Goal: Information Seeking & Learning: Learn about a topic

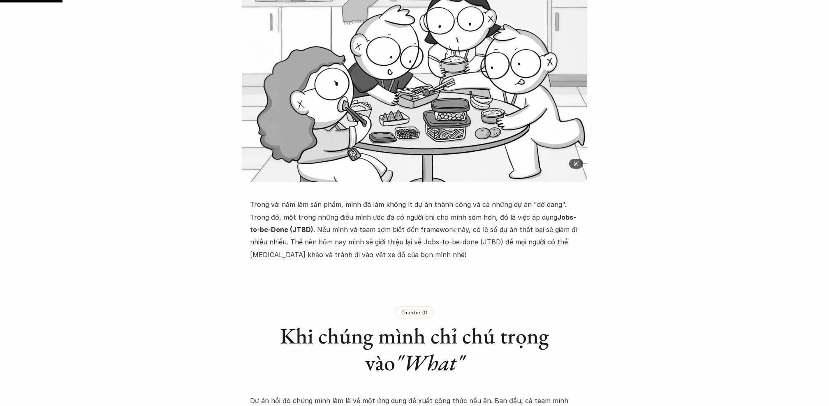
scroll to position [201, 0]
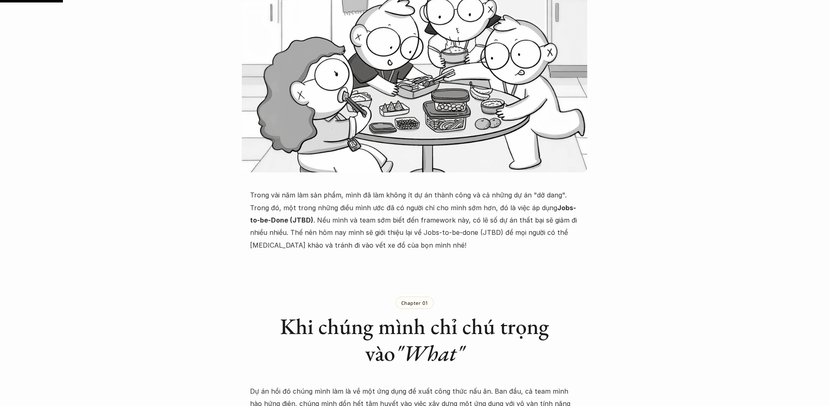
click at [388, 212] on p "Trong vài năm làm sản phẩm, mình đã làm không ít dự án thành công và cả những d…" at bounding box center [414, 220] width 329 height 63
click at [392, 245] on p "Trong vài năm làm sản phẩm, mình đã làm không ít dự án thành công và cả những d…" at bounding box center [414, 220] width 329 height 63
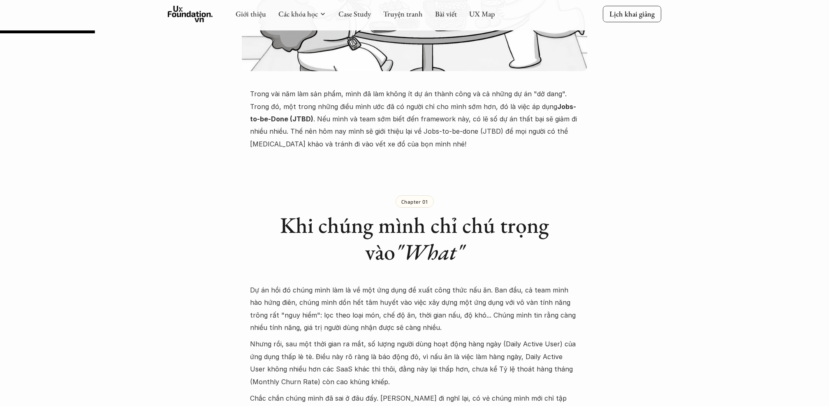
scroll to position [302, 0]
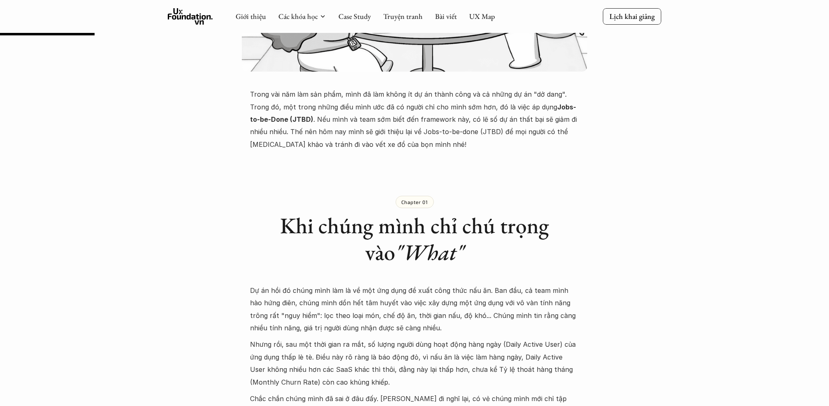
click at [369, 116] on p "Trong vài năm làm sản phẩm, mình đã làm không ít dự án thành công và cả những d…" at bounding box center [414, 119] width 329 height 63
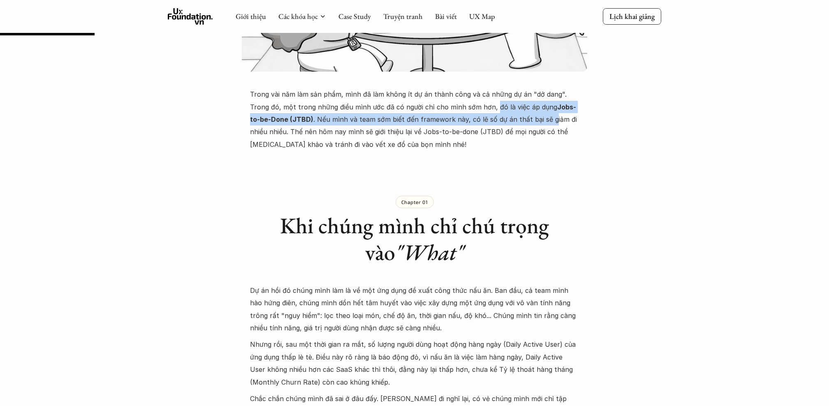
drag, startPoint x: 471, startPoint y: 105, endPoint x: 529, endPoint y: 121, distance: 60.0
click at [529, 121] on p "Trong vài năm làm sản phẩm, mình đã làm không ít dự án thành công và cả những d…" at bounding box center [414, 119] width 329 height 63
click at [425, 117] on p "Trong vài năm làm sản phẩm, mình đã làm không ít dự án thành công và cả những d…" at bounding box center [414, 119] width 329 height 63
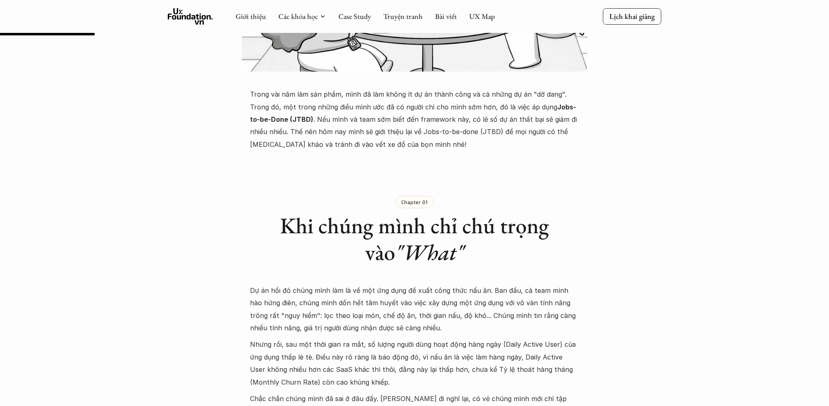
click at [478, 119] on p "Trong vài năm làm sản phẩm, mình đã làm không ít dự án thành công và cả những d…" at bounding box center [414, 119] width 329 height 63
click at [472, 142] on p "Trong vài năm làm sản phẩm, mình đã làm không ít dự án thành công và cả những d…" at bounding box center [414, 119] width 329 height 63
drag, startPoint x: 483, startPoint y: 133, endPoint x: 518, endPoint y: 149, distance: 37.7
click at [518, 149] on p "Trong vài năm làm sản phẩm, mình đã làm không ít dự án thành công và cả những d…" at bounding box center [414, 119] width 329 height 63
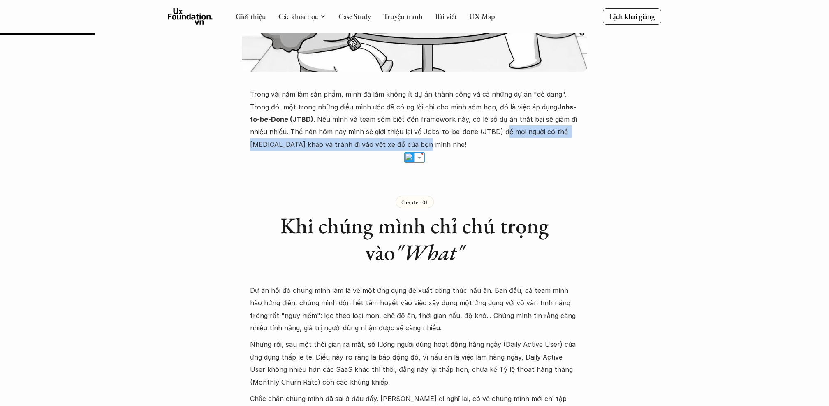
click at [419, 148] on p "Trong vài năm làm sản phẩm, mình đã làm không ít dự án thành công và cả những d…" at bounding box center [414, 119] width 329 height 63
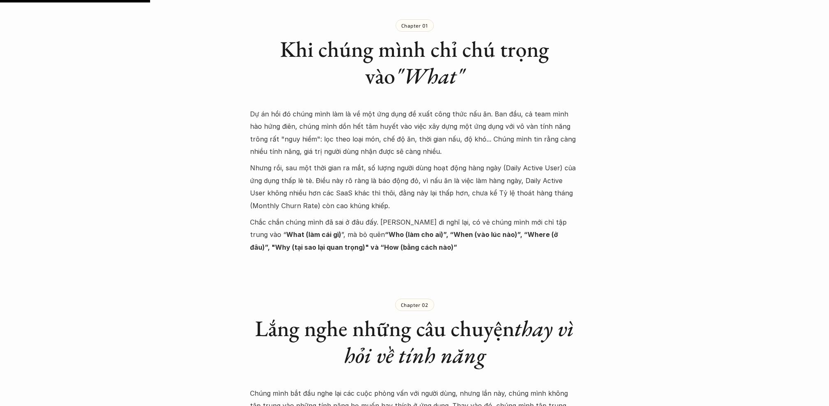
scroll to position [479, 0]
click at [416, 22] on p "Chapter 01" at bounding box center [415, 24] width 27 height 6
click at [421, 88] on em ""What"" at bounding box center [429, 74] width 69 height 29
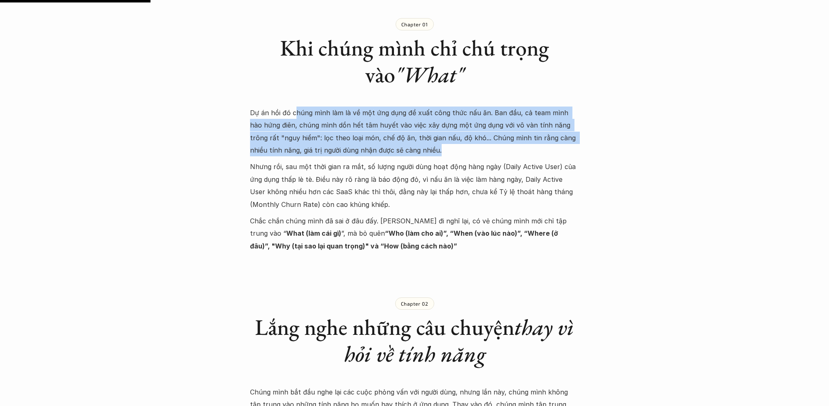
drag, startPoint x: 295, startPoint y: 115, endPoint x: 427, endPoint y: 149, distance: 136.4
click at [427, 149] on p "Dự án hồi đó chúng mình làm là về một ứng dụng đề xuất công thức nấu ăn. Ban đầ…" at bounding box center [414, 132] width 329 height 50
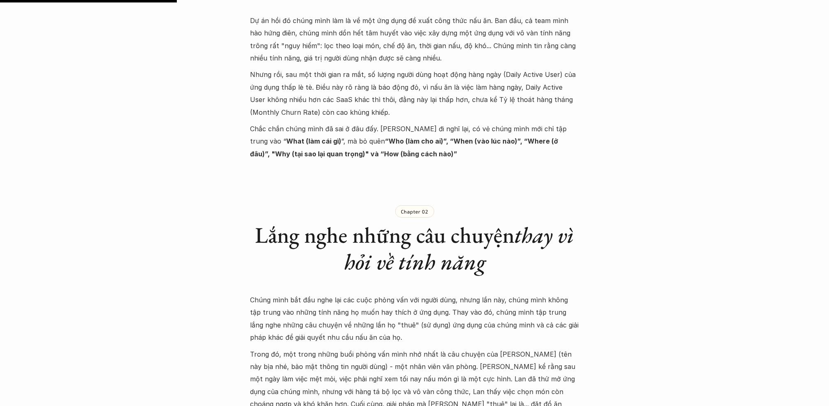
scroll to position [579, 0]
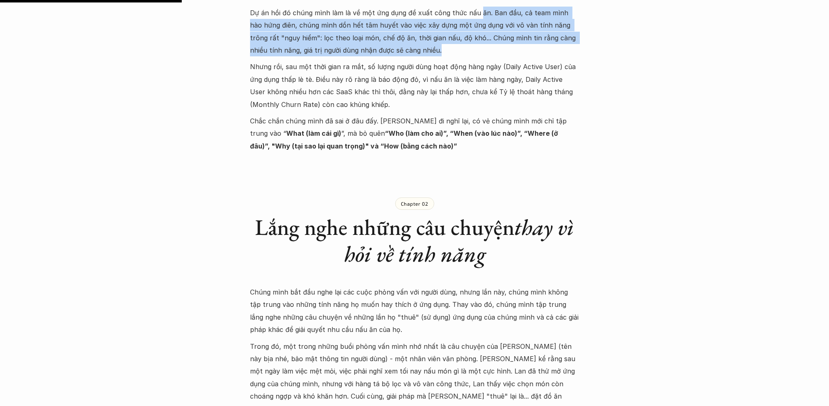
drag, startPoint x: 475, startPoint y: 13, endPoint x: 503, endPoint y: 49, distance: 45.4
click at [503, 49] on p "Dự án hồi đó chúng mình làm là về một ứng dụng đề xuất công thức nấu ăn. Ban đầ…" at bounding box center [414, 32] width 329 height 50
click at [482, 42] on p "Dự án hồi đó chúng mình làm là về một ứng dụng đề xuất công thức nấu ăn. Ban đầ…" at bounding box center [414, 32] width 329 height 50
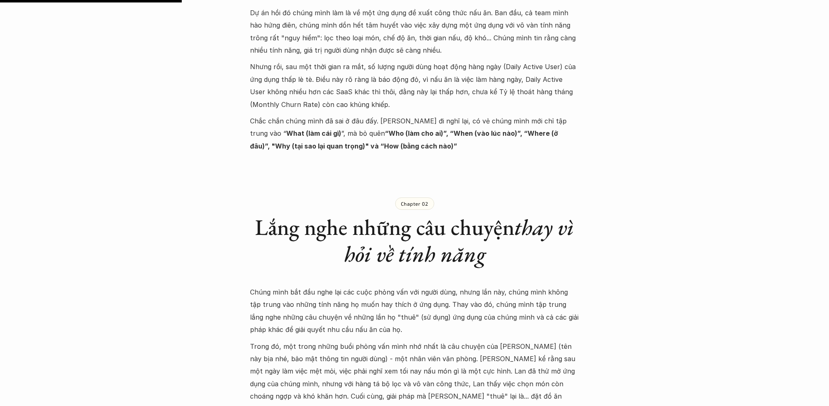
click at [444, 37] on p "Dự án hồi đó chúng mình làm là về một ứng dụng đề xuất công thức nấu ăn. Ban đầ…" at bounding box center [414, 32] width 329 height 50
drag, startPoint x: 457, startPoint y: 37, endPoint x: 500, endPoint y: 44, distance: 44.1
click at [500, 44] on p "Dự án hồi đó chúng mình làm là về một ứng dụng đề xuất công thức nấu ăn. Ban đầ…" at bounding box center [414, 32] width 329 height 50
click at [454, 92] on p "Nhưng rồi, sau một thời gian ra mắt, số lượng người dùng hoạt động hàng ngày (D…" at bounding box center [414, 85] width 329 height 50
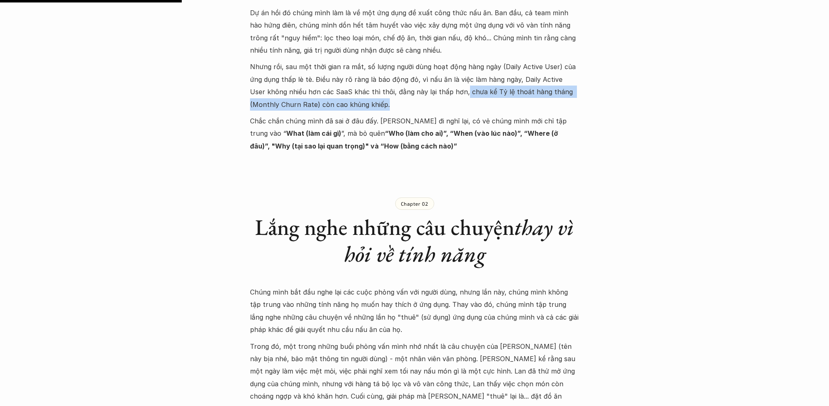
drag, startPoint x: 445, startPoint y: 92, endPoint x: 478, endPoint y: 107, distance: 35.9
click at [478, 107] on p "Nhưng rồi, sau một thời gian ra mắt, số lượng người dùng hoạt động hàng ngày (D…" at bounding box center [414, 85] width 329 height 50
click at [481, 126] on p "Chắc chắn chúng mình đã sai ở đâu đấy. Nghĩ đi nghĩ lại, có vẻ chúng mình mới c…" at bounding box center [414, 133] width 329 height 37
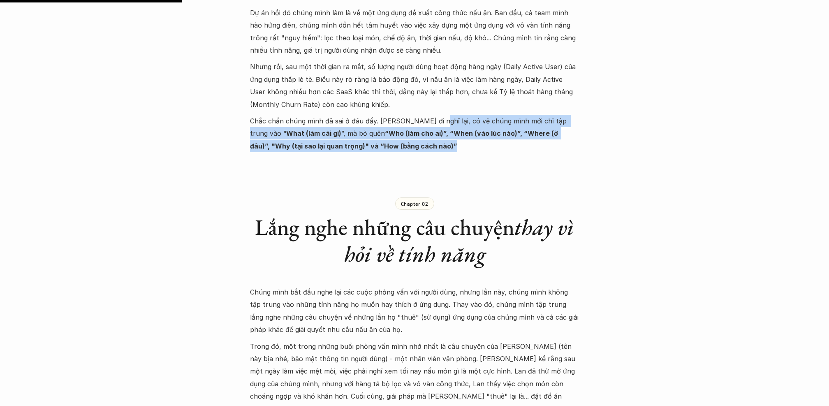
drag, startPoint x: 427, startPoint y: 118, endPoint x: 564, endPoint y: 145, distance: 139.5
click at [564, 145] on p "Chắc chắn chúng mình đã sai ở đâu đấy. Nghĩ đi nghĩ lại, có vẻ chúng mình mới c…" at bounding box center [414, 133] width 329 height 37
click at [522, 128] on p "Chắc chắn chúng mình đã sai ở đâu đấy. Nghĩ đi nghĩ lại, có vẻ chúng mình mới c…" at bounding box center [414, 133] width 329 height 37
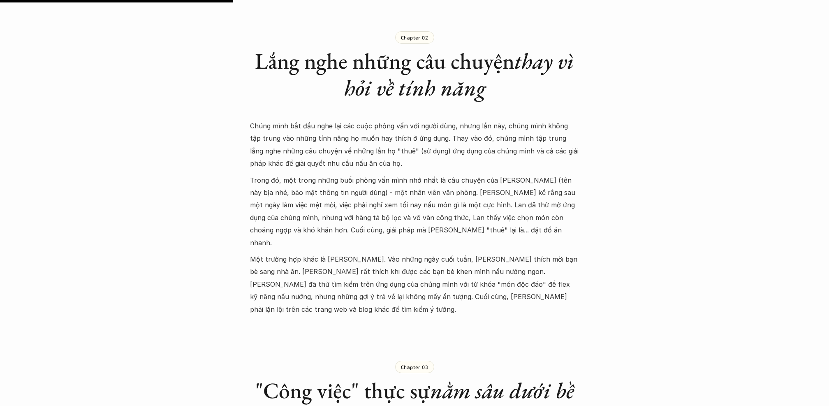
scroll to position [746, 0]
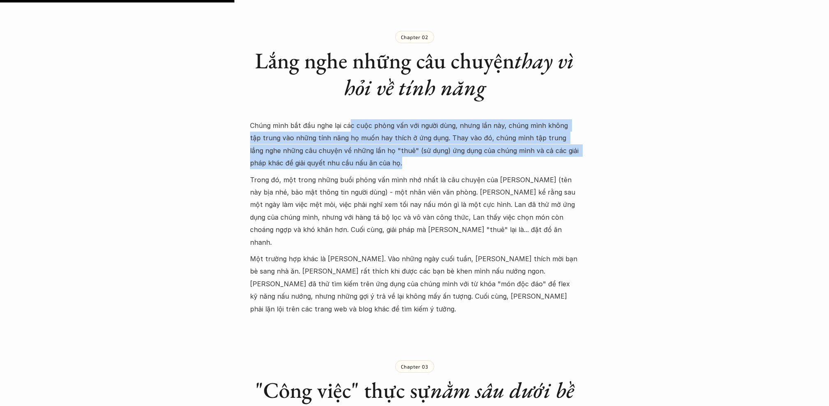
drag, startPoint x: 349, startPoint y: 125, endPoint x: 438, endPoint y: 164, distance: 96.9
click at [438, 164] on p "Chúng mình bắt đầu nghe lại các cuộc phỏng vấn với người dùng, nhưng lần này, c…" at bounding box center [414, 144] width 329 height 50
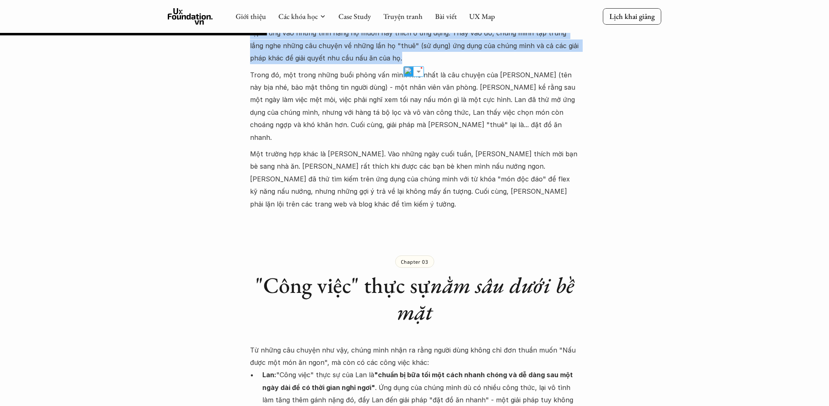
scroll to position [856, 0]
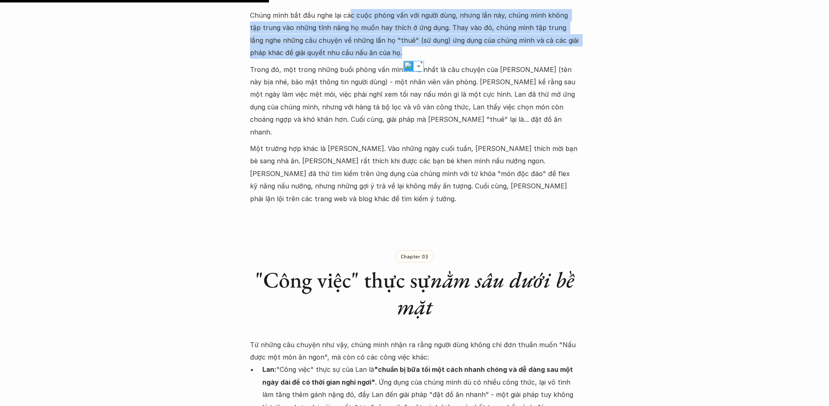
click at [477, 73] on p "Trong đó, một trong những buổi phỏng vấn mình nhớ nhất là câu chuyện của [PERSO…" at bounding box center [414, 100] width 329 height 75
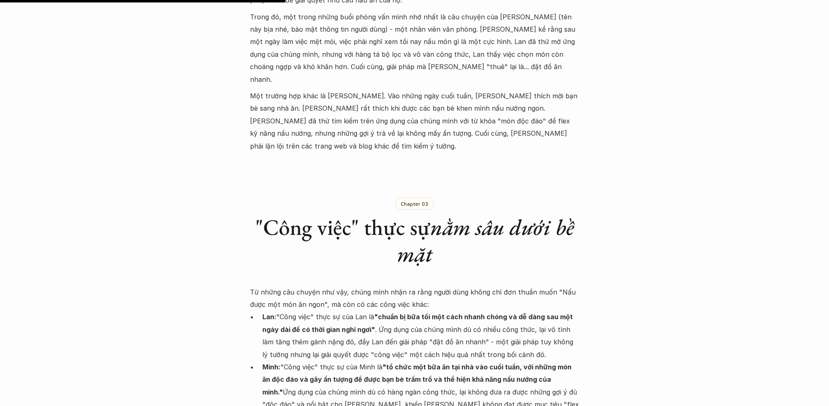
scroll to position [909, 0]
drag, startPoint x: 383, startPoint y: 29, endPoint x: 416, endPoint y: 31, distance: 33.4
click at [416, 31] on p "Trong đó, một trong những buổi phỏng vấn mình nhớ nhất là câu chuyện của [PERSO…" at bounding box center [414, 47] width 329 height 75
click at [454, 89] on p "Một trường hợp khác là [PERSON_NAME]. Vào những ngày cuối tuần, [PERSON_NAME] t…" at bounding box center [414, 120] width 329 height 63
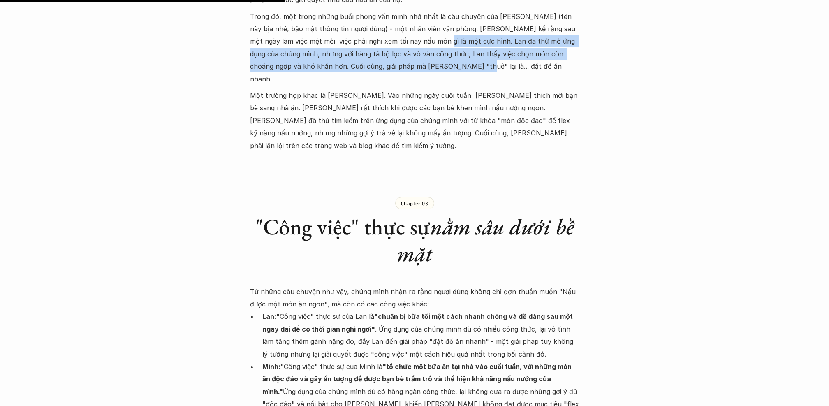
drag, startPoint x: 406, startPoint y: 41, endPoint x: 448, endPoint y: 64, distance: 48.8
click at [448, 64] on p "Trong đó, một trong những buổi phỏng vấn mình nhớ nhất là câu chuyện của [PERSO…" at bounding box center [414, 47] width 329 height 75
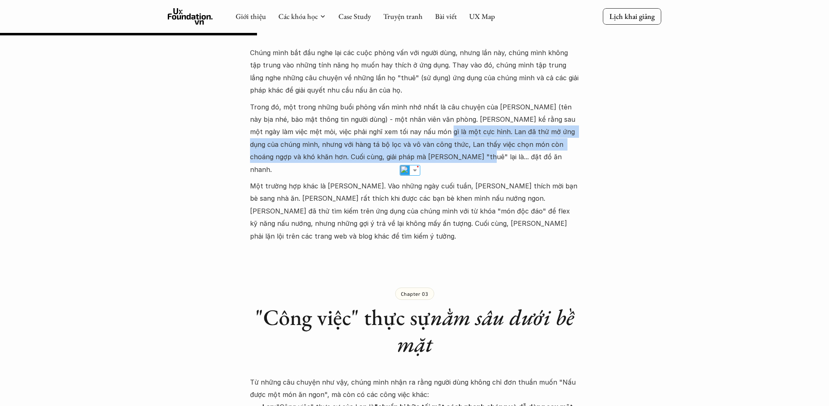
scroll to position [820, 0]
click at [479, 194] on p "Một trường hợp khác là [PERSON_NAME]. Vào những ngày cuối tuần, [PERSON_NAME] t…" at bounding box center [414, 210] width 329 height 63
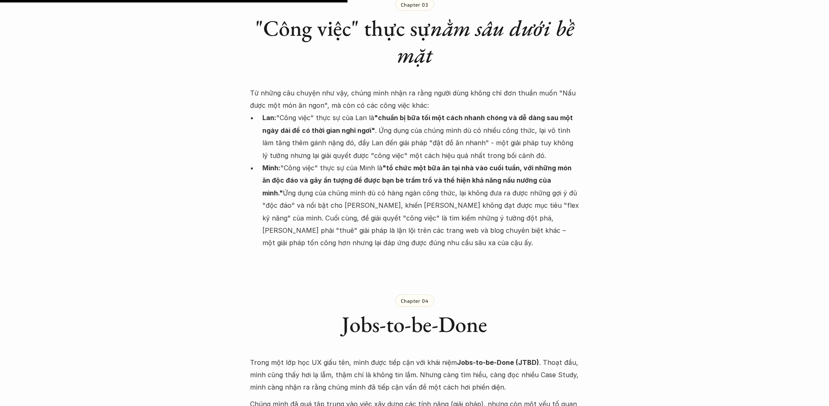
scroll to position [1110, 0]
click at [511, 128] on p "Lan: "Công việc" thực sự của Lan là "chuẩn bị bữa tối một cách nhanh chóng và d…" at bounding box center [420, 135] width 317 height 50
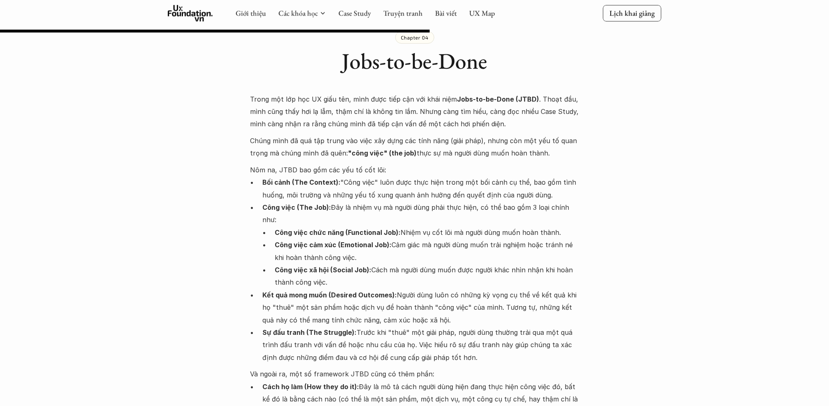
scroll to position [1372, 0]
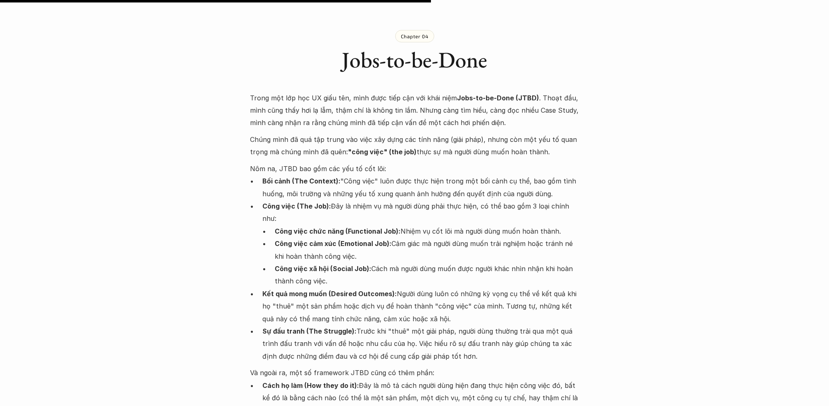
click at [536, 100] on p "Trong một lớp học UX giấu tên, mình được tiếp cận với khái niệm Jobs-to-be-Done…" at bounding box center [414, 110] width 329 height 37
drag, startPoint x: 502, startPoint y: 100, endPoint x: 262, endPoint y: 94, distance: 239.9
click at [262, 94] on p "Trong một lớp học UX giấu tên, mình được tiếp cận với khái niệm Jobs-to-be-Done…" at bounding box center [414, 110] width 329 height 37
click at [337, 97] on p "Trong một lớp học UX giấu tên, mình được tiếp cận với khái niệm Jobs-to-be-Done…" at bounding box center [414, 110] width 329 height 37
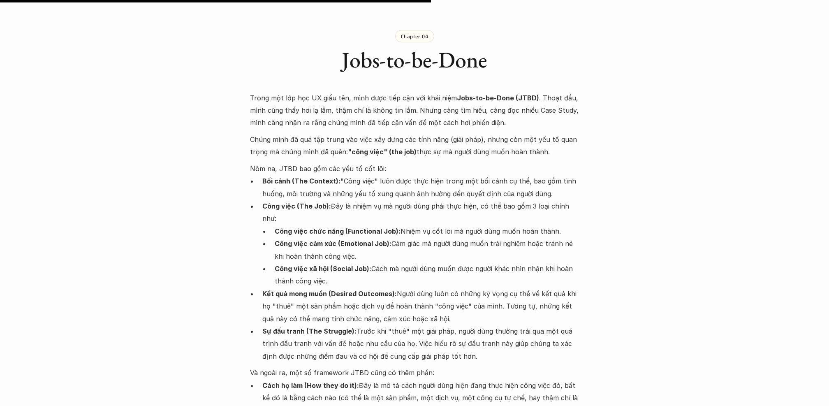
click at [330, 133] on p "Chúng mình đã quá tập trung vào việc xây dựng các tính năng (giải pháp), nhưng …" at bounding box center [414, 145] width 329 height 25
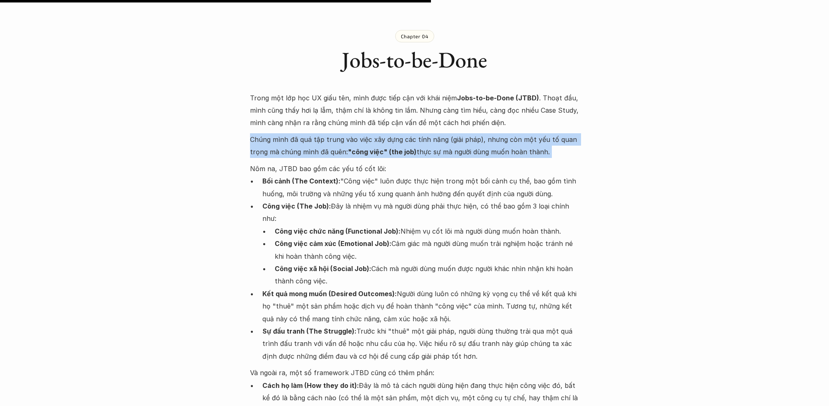
drag, startPoint x: 250, startPoint y: 113, endPoint x: 395, endPoint y: 137, distance: 147.6
click at [395, 137] on div "Lúa hóa kiến thức Jobs-to-be-done 🕔 [DATE] 🧑‍🎓 Đàm Khánh Trong vài năm làm sản …" at bounding box center [414, 191] width 829 height 3044
click at [395, 163] on p "Nôm na, JTBD bao gồm các yếu tố cốt lõi:" at bounding box center [414, 169] width 329 height 12
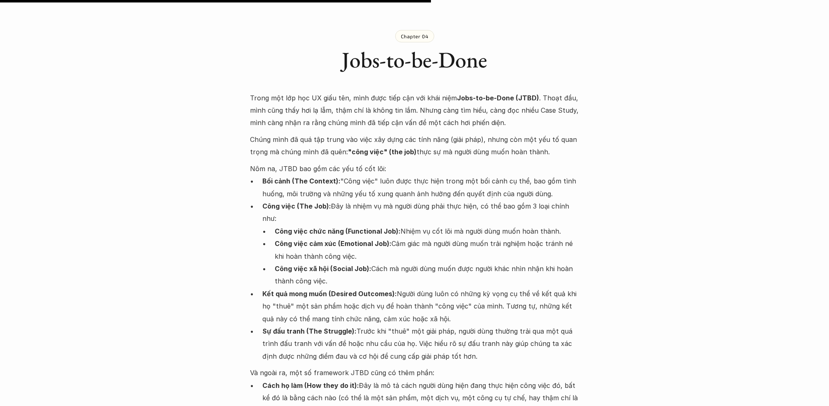
click at [356, 175] on p "Bối cảnh (The Context): "Công việc" luôn được thực hiện trong một bối cảnh cụ t…" at bounding box center [420, 187] width 317 height 25
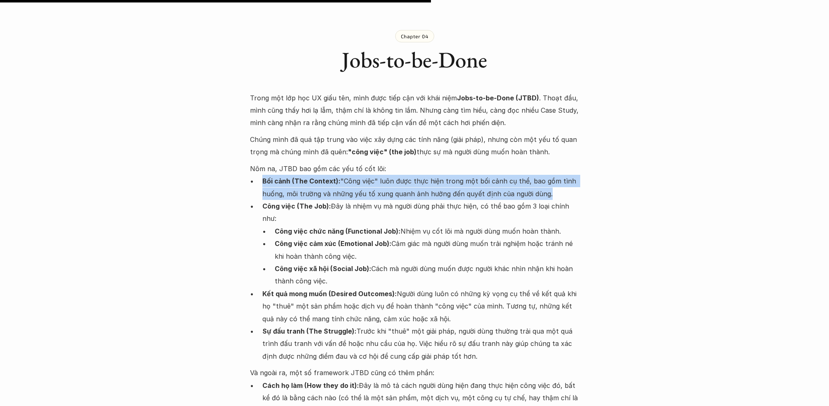
click at [391, 175] on p "Bối cảnh (The Context): "Công việc" luôn được thực hiện trong một bối cảnh cụ t…" at bounding box center [420, 187] width 317 height 25
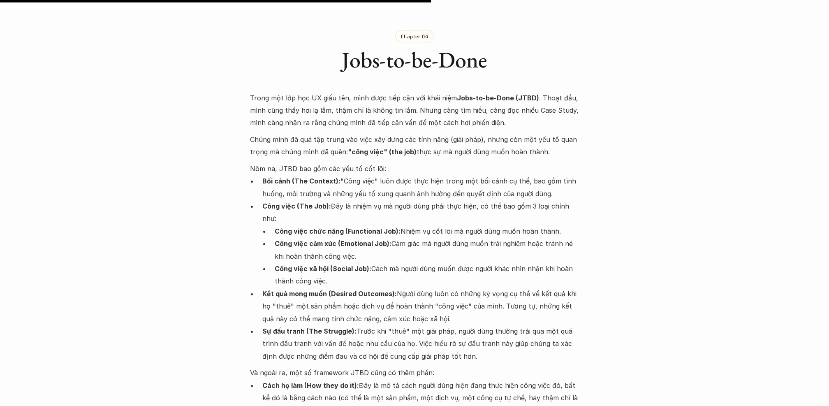
drag, startPoint x: 375, startPoint y: 156, endPoint x: 553, endPoint y: 172, distance: 178.9
click at [553, 175] on p "Bối cảnh (The Context): "Công việc" luôn được thực hiện trong một bối cảnh cụ t…" at bounding box center [420, 187] width 317 height 25
click at [522, 237] on p "Công việc cảm xúc (Emotional Job): Cảm giác mà người dùng muốn trải nghiệm hoặc…" at bounding box center [427, 249] width 304 height 25
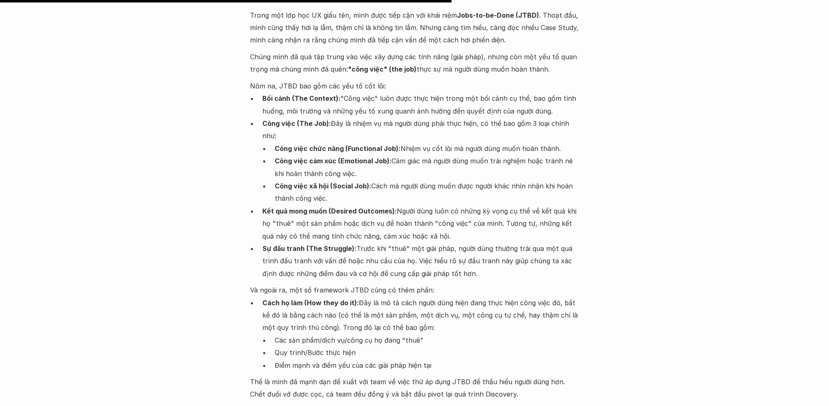
scroll to position [1456, 0]
drag, startPoint x: 388, startPoint y: 123, endPoint x: 576, endPoint y: 124, distance: 188.4
click at [576, 141] on p "Công việc chức năng (Functional Job): Nhiệm vụ cốt lõi mà người dùng muốn hoàn …" at bounding box center [427, 147] width 304 height 12
click at [541, 153] on p "Công việc cảm xúc (Emotional Job): Cảm giác mà người dùng muốn trải nghiệm hoặc…" at bounding box center [427, 165] width 304 height 25
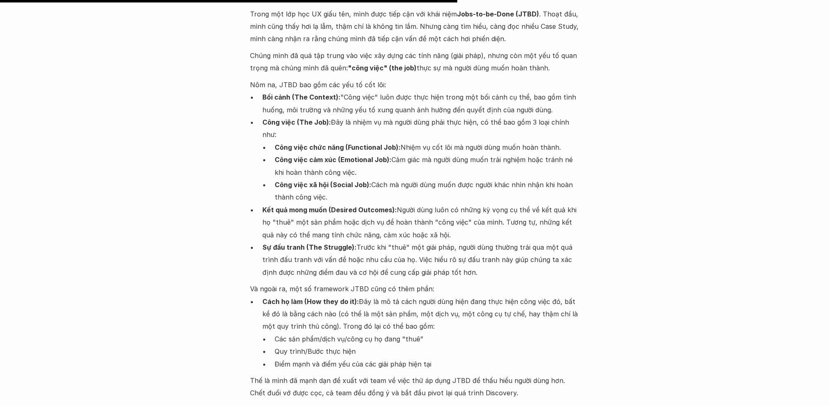
click at [541, 153] on p "Công việc cảm xúc (Emotional Job): Cảm giác mà người dùng muốn trải nghiệm hoặc…" at bounding box center [427, 165] width 304 height 25
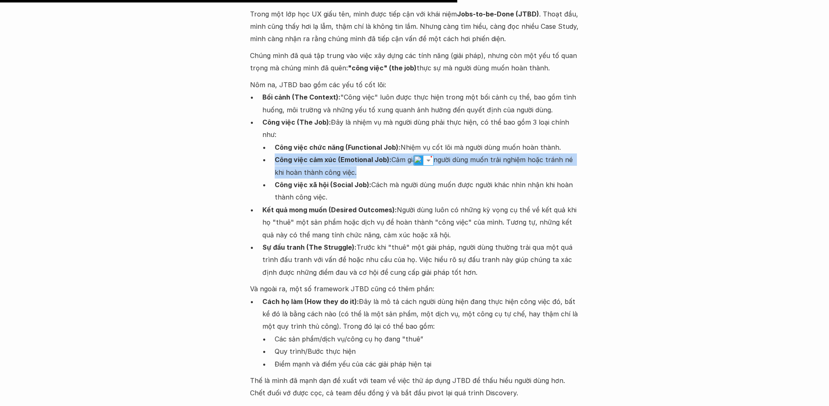
click at [575, 153] on p "Công việc cảm xúc (Emotional Job): Cảm giác mà người dùng muốn trải nghiệm hoặc…" at bounding box center [427, 165] width 304 height 25
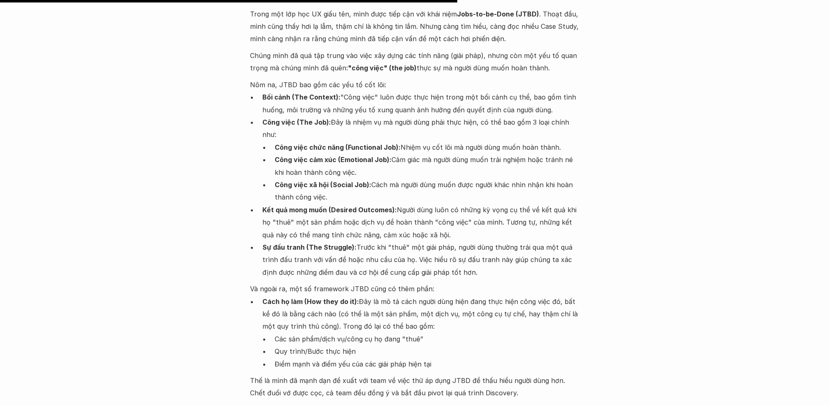
click at [518, 153] on p "Công việc cảm xúc (Emotional Job): Cảm giác mà người dùng muốn trải nghiệm hoặc…" at bounding box center [427, 165] width 304 height 25
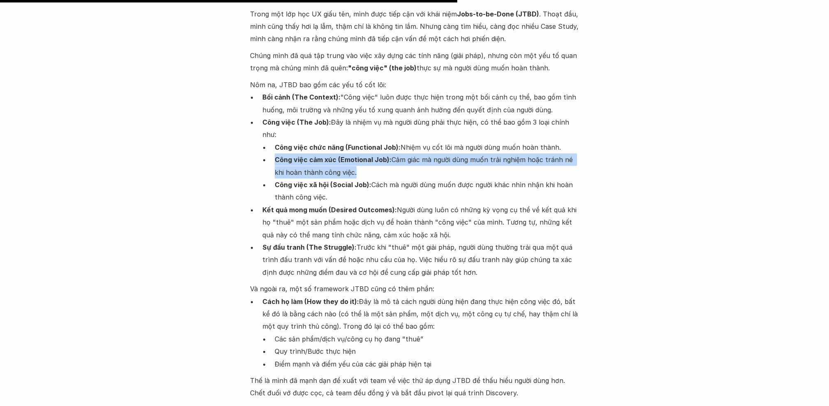
click at [518, 153] on p "Công việc cảm xúc (Emotional Job): Cảm giác mà người dùng muốn trải nghiệm hoặc…" at bounding box center [427, 165] width 304 height 25
click at [551, 153] on p "Công việc cảm xúc (Emotional Job): Cảm giác mà người dùng muốn trải nghiệm hoặc…" at bounding box center [427, 165] width 304 height 25
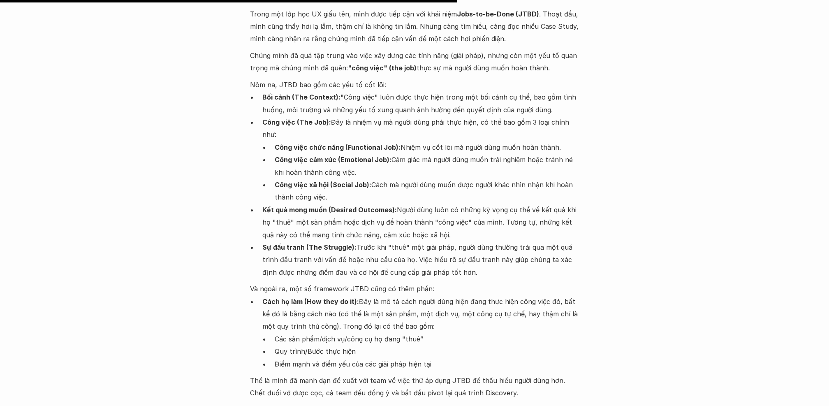
click at [526, 141] on p "Công việc chức năng (Functional Job): Nhiệm vụ cốt lõi mà người dùng muốn hoàn …" at bounding box center [427, 147] width 304 height 12
click at [481, 204] on p "Kết quả mong muốn (Desired Outcomes): Người dùng luôn có những kỳ vọng cụ thể v…" at bounding box center [420, 222] width 317 height 37
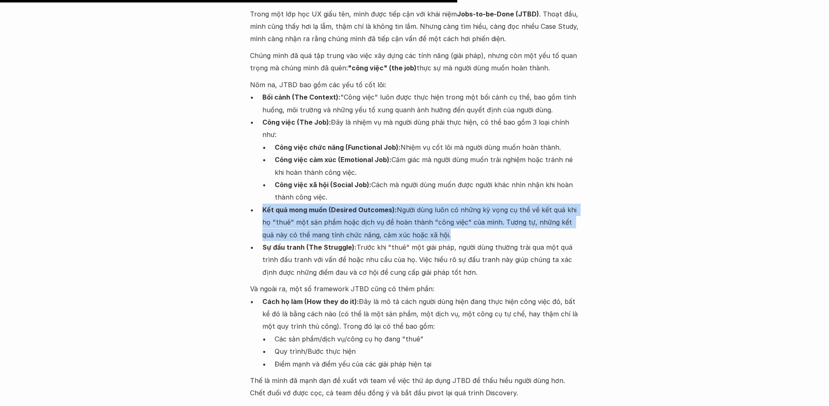
click at [509, 204] on p "Kết quả mong muốn (Desired Outcomes): Người dùng luôn có những kỳ vọng cụ thể v…" at bounding box center [420, 222] width 317 height 37
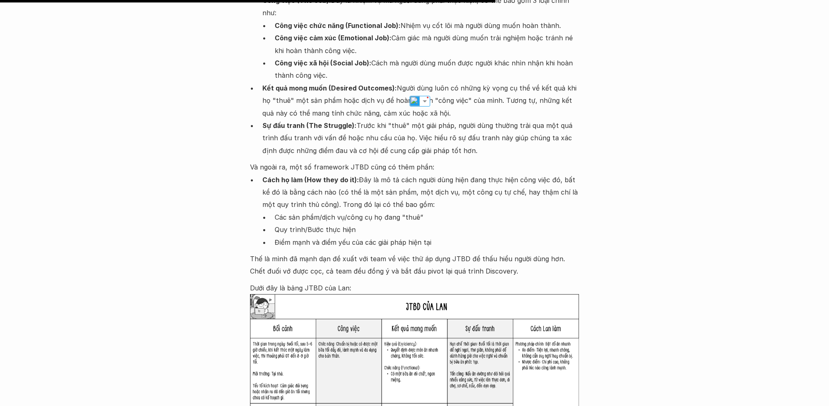
scroll to position [1585, 0]
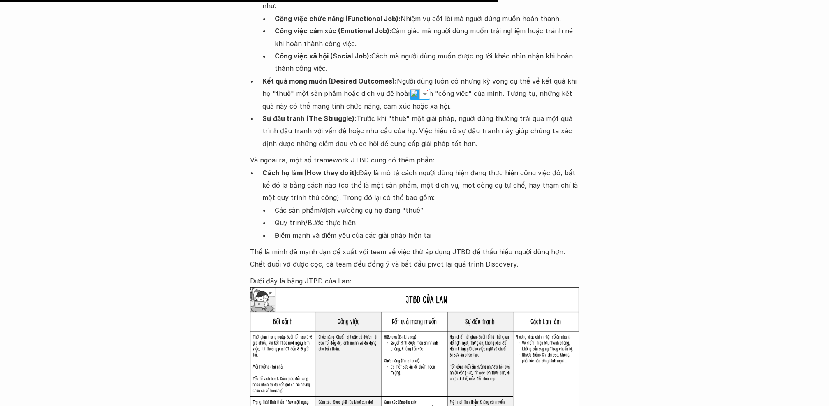
click at [478, 112] on p "Sự đấu tranh (The Struggle): Trước khi "thuê" một giải pháp, người dùng thường …" at bounding box center [420, 130] width 317 height 37
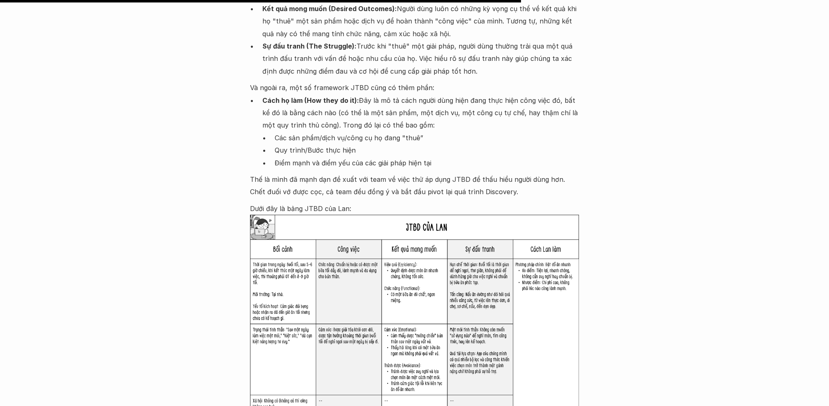
scroll to position [1661, 0]
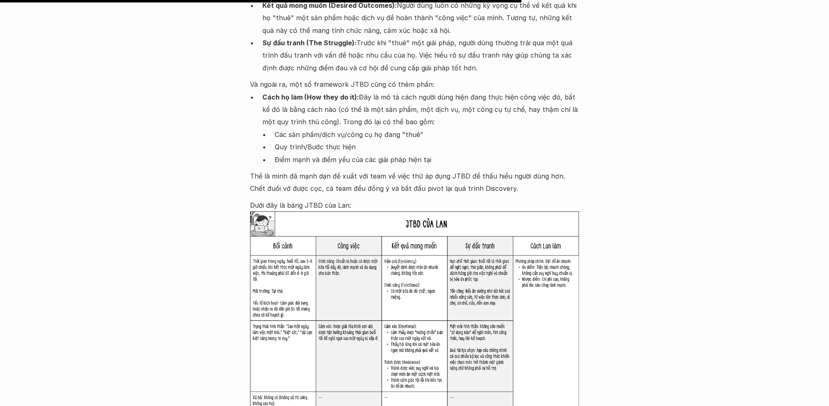
drag, startPoint x: 411, startPoint y: 26, endPoint x: 536, endPoint y: 39, distance: 125.7
click at [536, 39] on p "Sự đấu tranh (The Struggle): Trước khi "thuê" một giải pháp, người dùng thường …" at bounding box center [420, 55] width 317 height 37
click at [531, 91] on p "Cách họ làm (How they do it): Đây là mô tả cách người dùng hiện đang thực hiện …" at bounding box center [420, 109] width 317 height 37
click at [492, 91] on p "Cách họ làm (How they do it): Đây là mô tả cách người dùng hiện đang thực hiện …" at bounding box center [420, 109] width 317 height 37
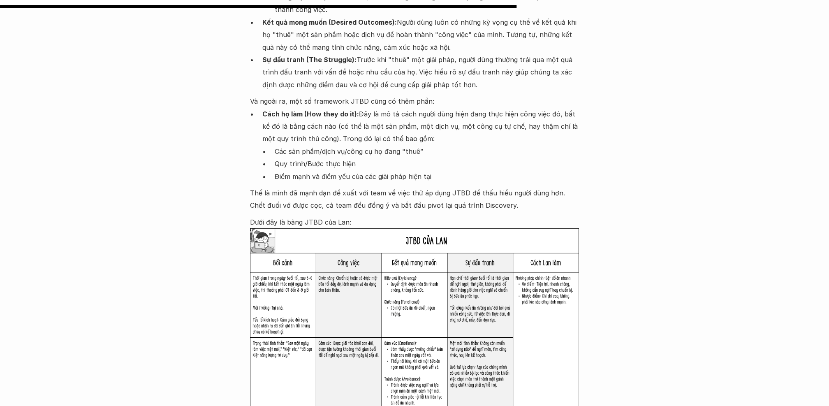
scroll to position [1641, 0]
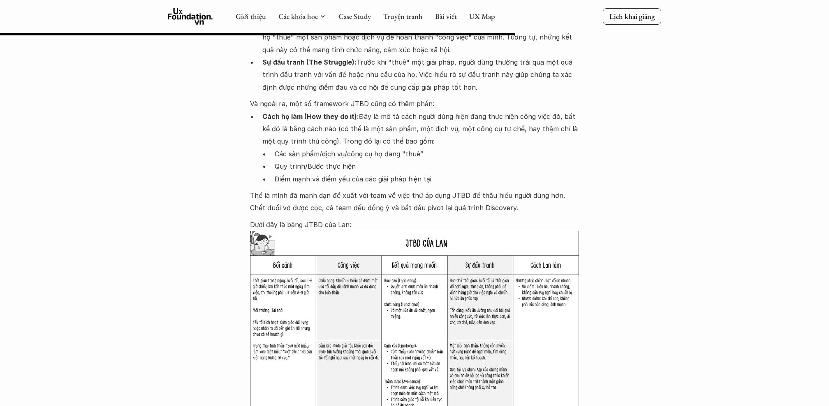
click at [488, 218] on p "Dưới đây là bảng JTBD của Lan:" at bounding box center [414, 224] width 329 height 12
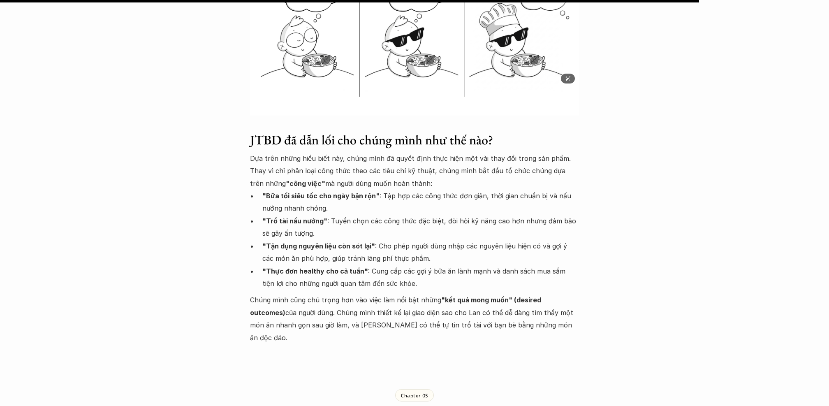
scroll to position [2226, 0]
